Goal: Obtain resource: Download file/media

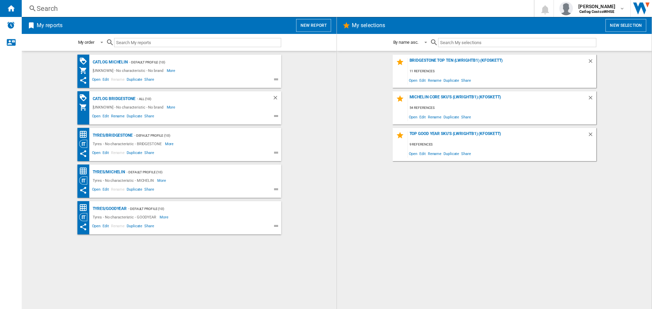
click at [315, 20] on button "New report" at bounding box center [313, 25] width 35 height 13
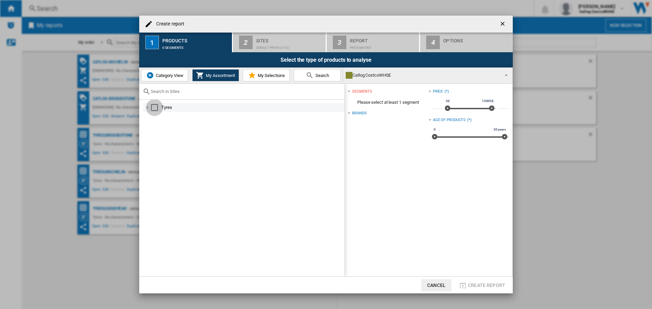
click at [152, 108] on div "Select" at bounding box center [154, 107] width 7 height 7
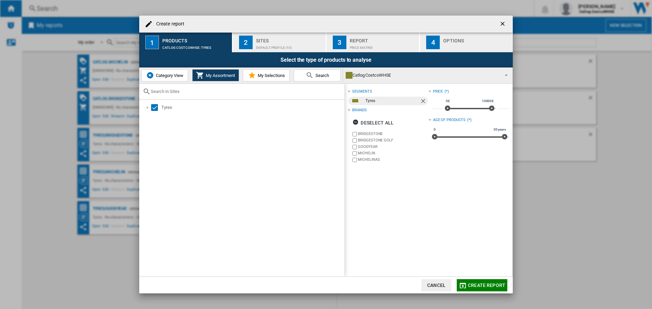
click at [503, 22] on ng-md-icon "getI18NText('BUTTONS.CLOSE_DIALOG')" at bounding box center [503, 24] width 8 height 8
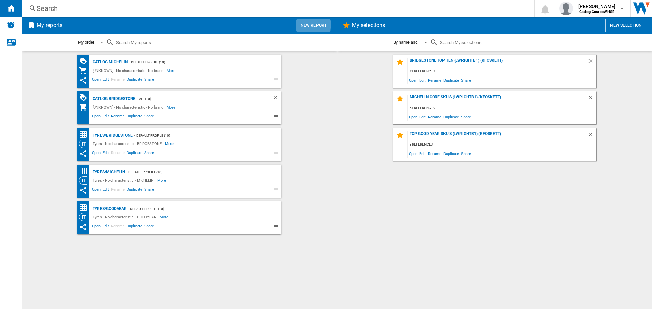
click at [310, 25] on button "New report" at bounding box center [313, 25] width 35 height 13
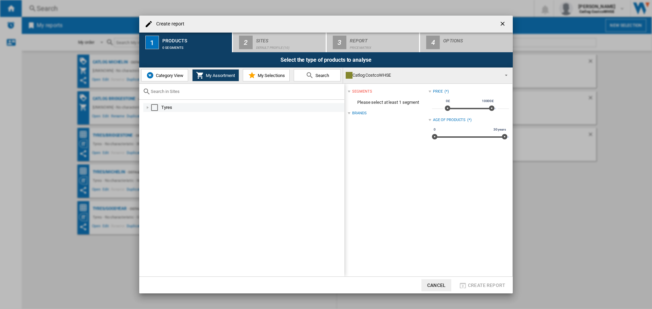
click at [152, 107] on div "Select" at bounding box center [154, 107] width 7 height 7
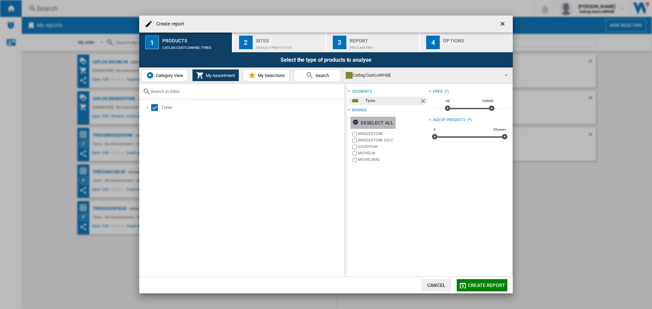
click at [359, 120] on ng-md-icon "button" at bounding box center [356, 123] width 8 height 8
click at [365, 155] on label "MICHELIN" at bounding box center [393, 153] width 70 height 5
click at [487, 283] on span "Create report" at bounding box center [486, 285] width 37 height 5
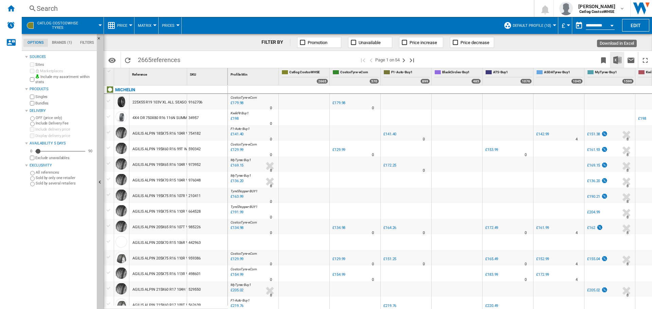
click at [620, 61] on img "Download in Excel" at bounding box center [617, 60] width 8 height 8
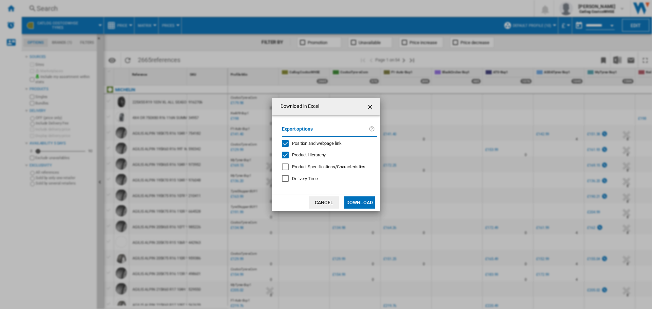
click at [369, 206] on button "Download" at bounding box center [359, 203] width 31 height 12
